Goal: Task Accomplishment & Management: Manage account settings

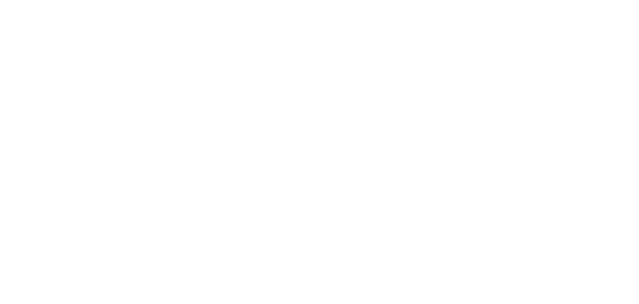
select select "*"
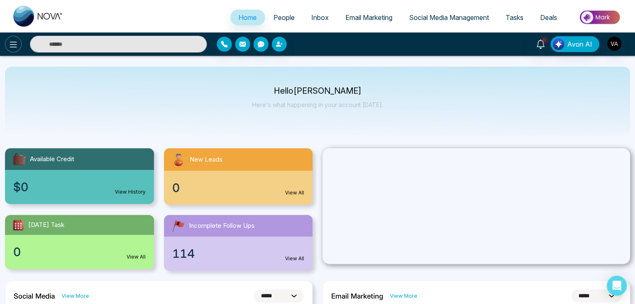
click at [10, 45] on icon at bounding box center [13, 45] width 10 height 10
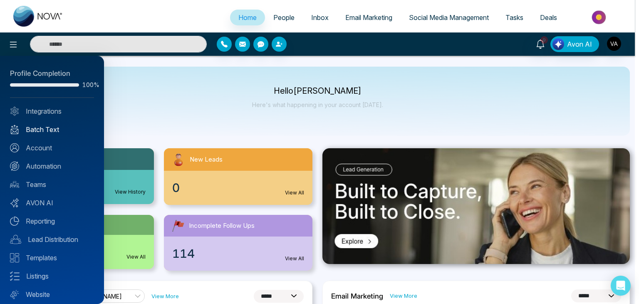
click at [47, 125] on link "Batch Text" at bounding box center [52, 129] width 84 height 10
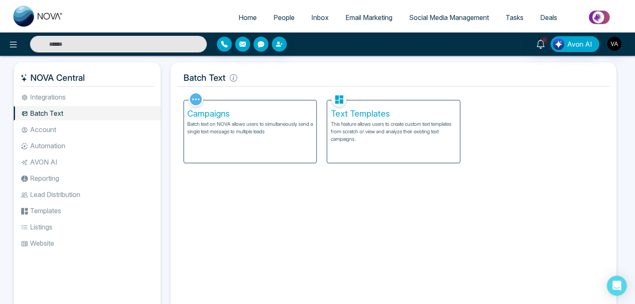
click at [243, 137] on div "Campaigns Batch text on NOVA allows users to simultaneously send a single text …" at bounding box center [250, 131] width 132 height 62
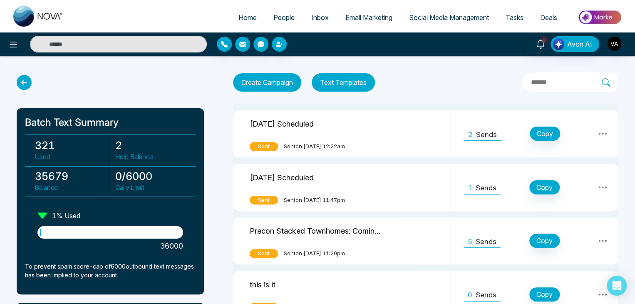
click at [52, 176] on h3 "35679" at bounding box center [72, 176] width 75 height 12
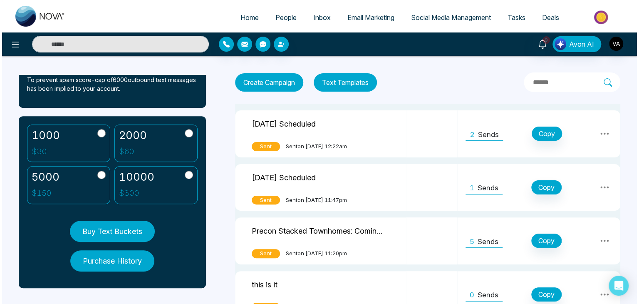
scroll to position [191, 0]
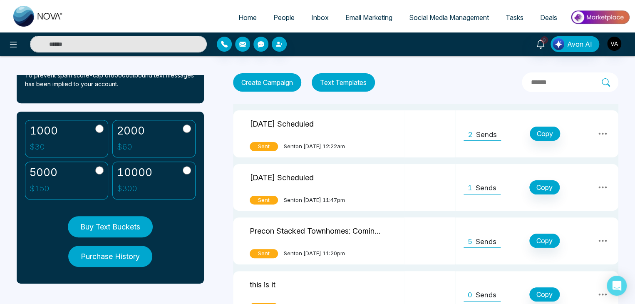
click at [119, 266] on button "Purchase History" at bounding box center [110, 256] width 84 height 21
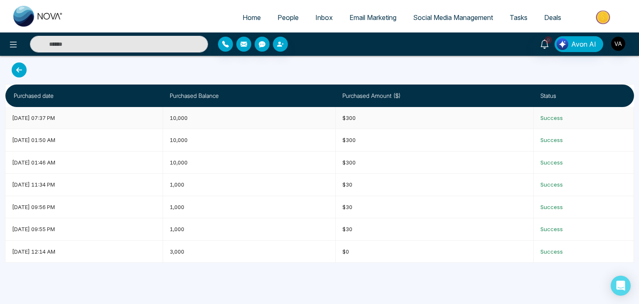
click at [55, 114] on span "[DATE] 07:37 PM" at bounding box center [33, 117] width 43 height 7
click at [214, 115] on td "10,000" at bounding box center [249, 118] width 173 height 22
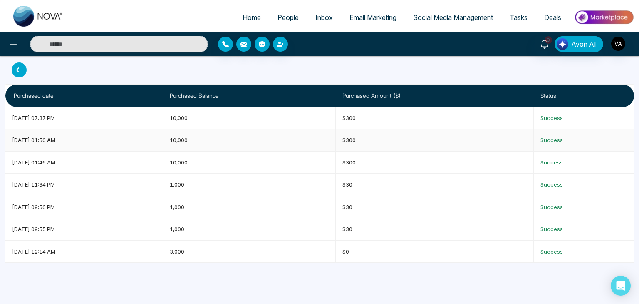
click at [49, 136] on td "[DATE] 01:50 AM" at bounding box center [84, 140] width 158 height 22
click at [217, 135] on td "10,000" at bounding box center [249, 140] width 173 height 22
click at [377, 142] on td "$300" at bounding box center [435, 140] width 198 height 22
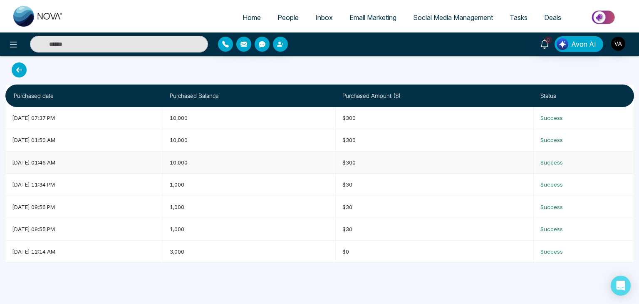
click at [379, 164] on td "$300" at bounding box center [435, 162] width 198 height 22
click at [378, 177] on td "$30" at bounding box center [435, 185] width 198 height 22
